Goal: Task Accomplishment & Management: Use online tool/utility

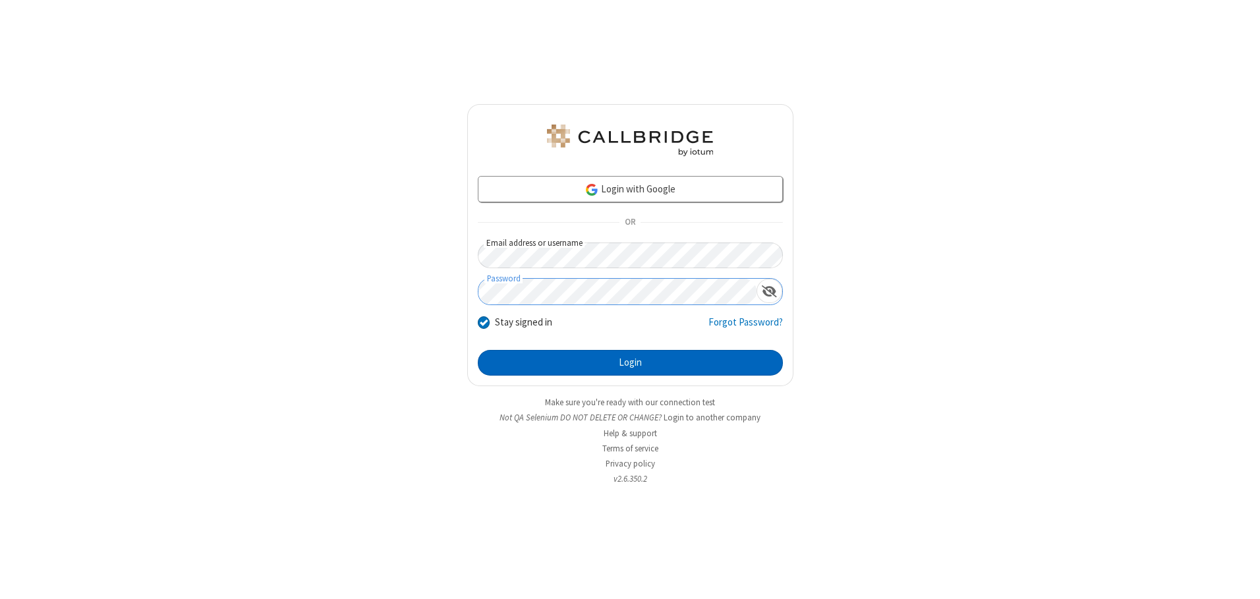
click at [630, 363] on button "Login" at bounding box center [630, 363] width 305 height 26
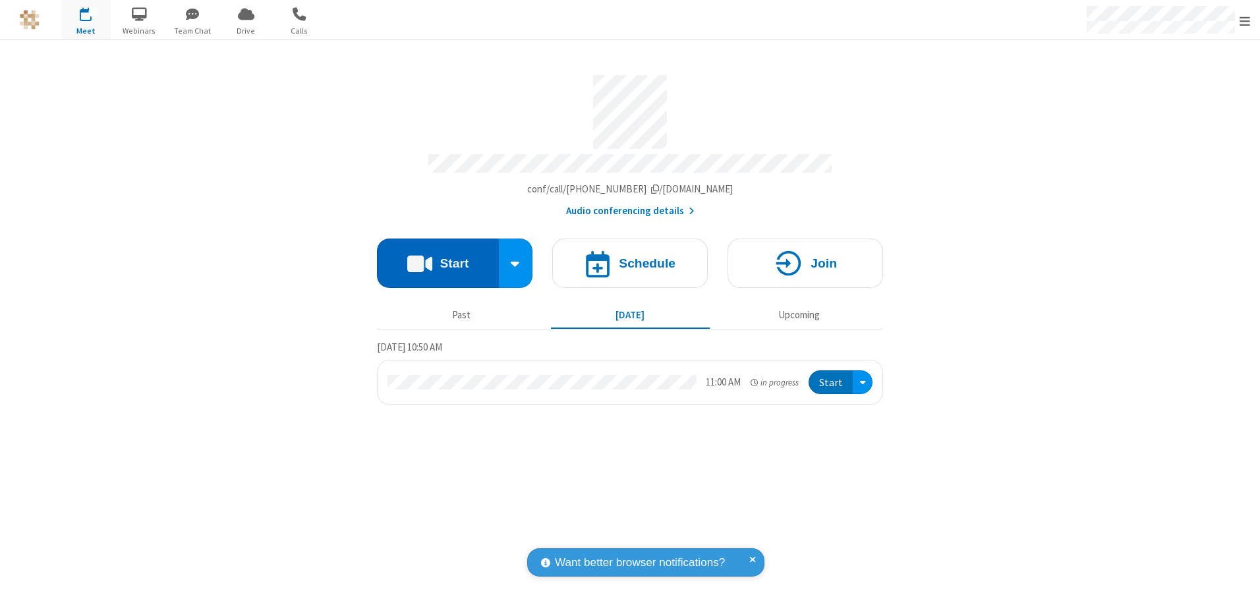
click at [438, 258] on button "Start" at bounding box center [438, 263] width 122 height 49
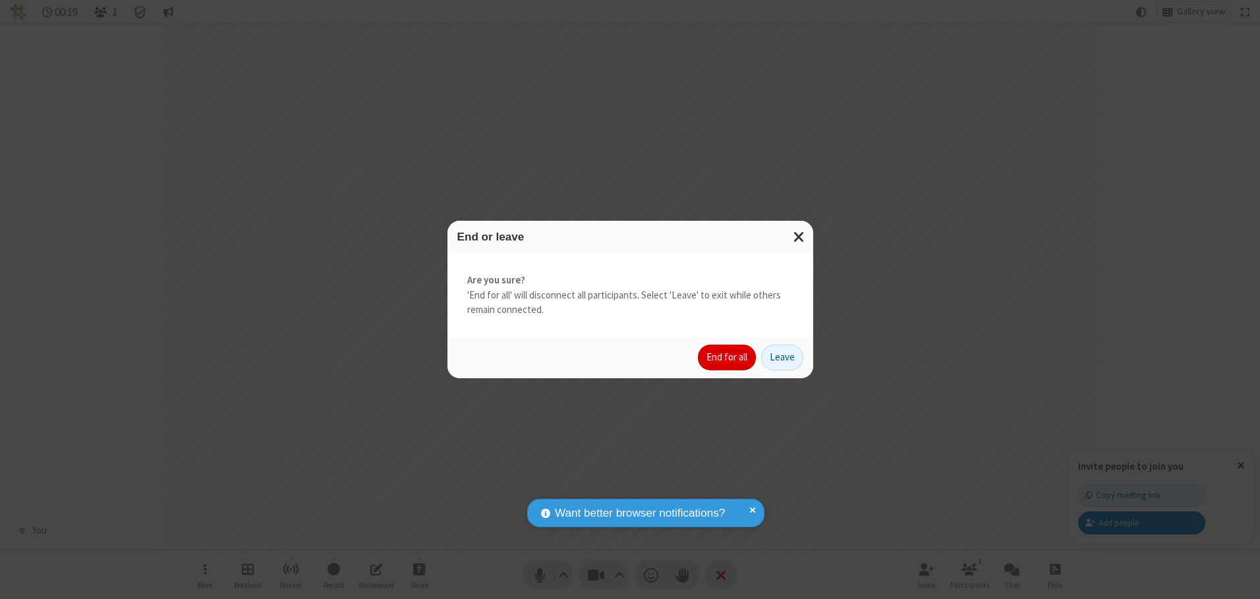
click at [728, 357] on button "End for all" at bounding box center [727, 358] width 58 height 26
